Goal: Information Seeking & Learning: Learn about a topic

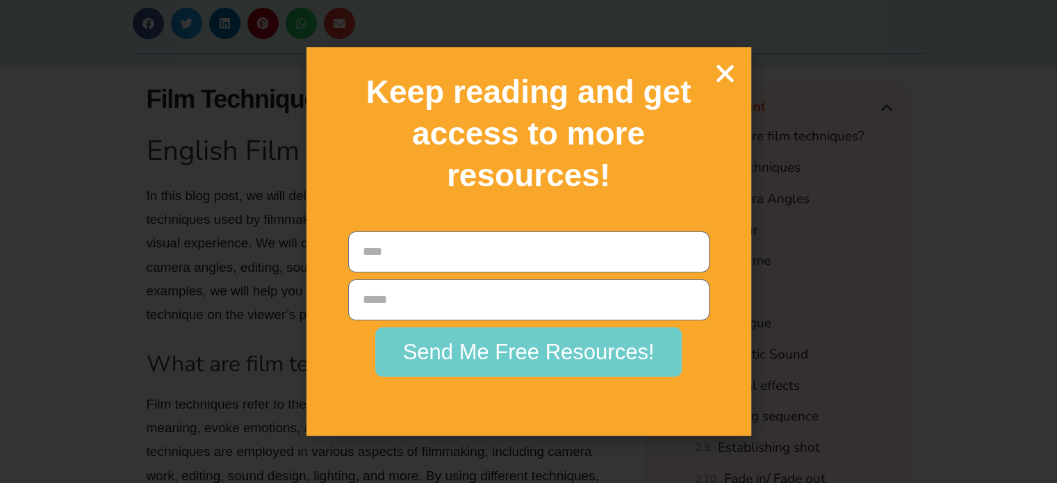
scroll to position [10002, 0]
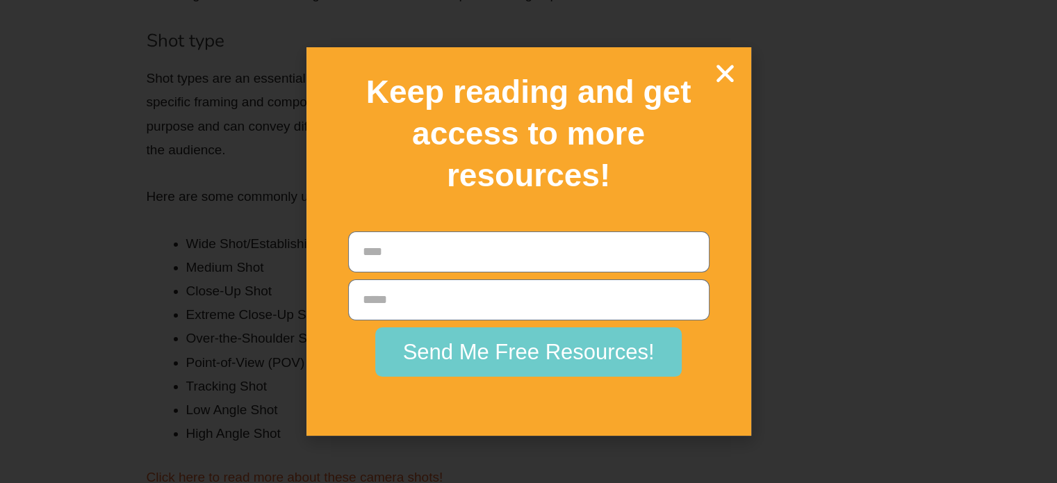
click at [736, 74] on div "Keep reading and get access to more resources!" at bounding box center [528, 133] width 431 height 159
click at [725, 72] on icon "Close" at bounding box center [725, 73] width 24 height 24
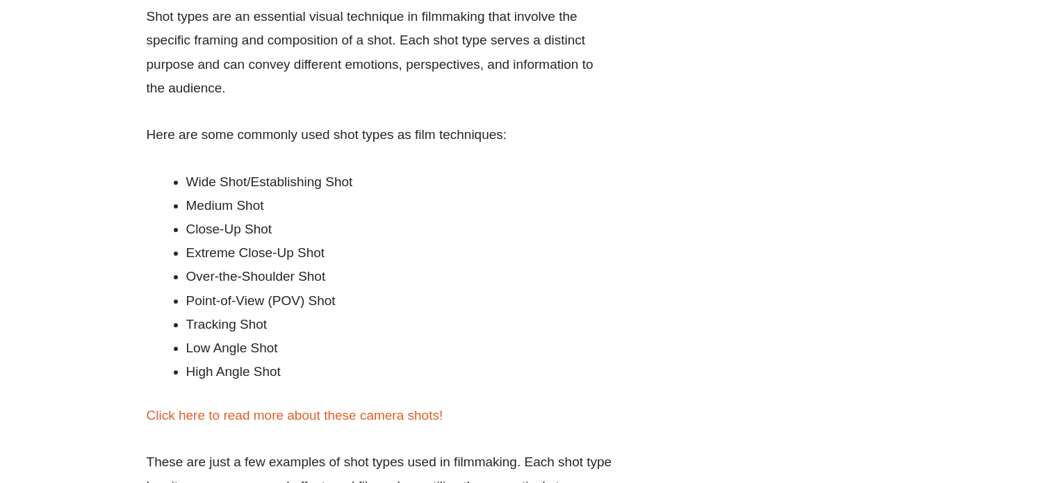
scroll to position [10280, 0]
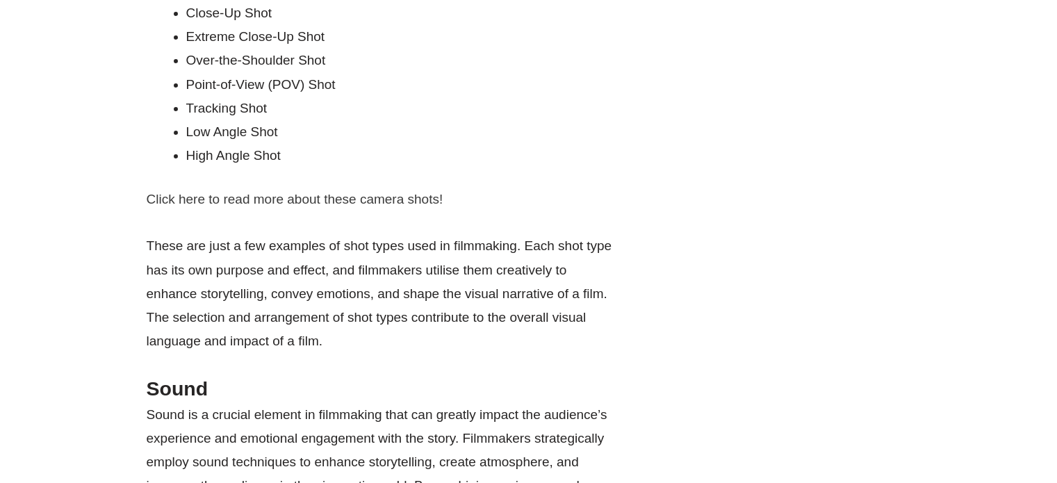
click at [352, 197] on link "Click here to read more about these camera shots!" at bounding box center [295, 199] width 297 height 15
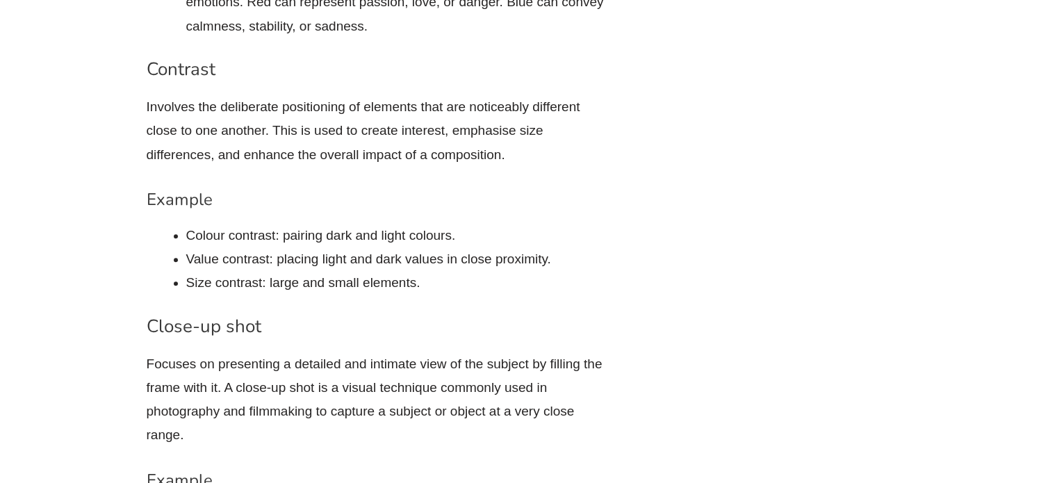
scroll to position [6785, 0]
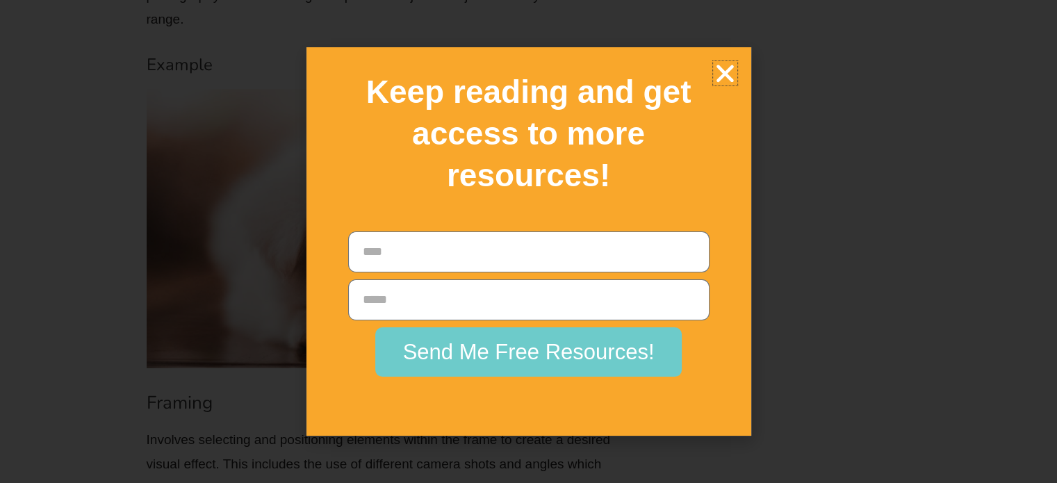
click at [732, 79] on icon "Close" at bounding box center [725, 73] width 24 height 24
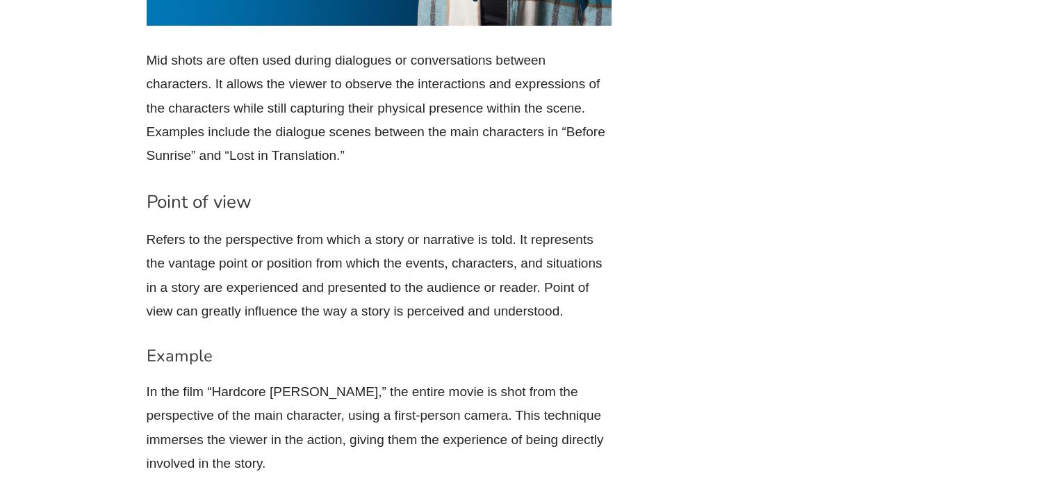
scroll to position [10583, 0]
